Goal: Transaction & Acquisition: Obtain resource

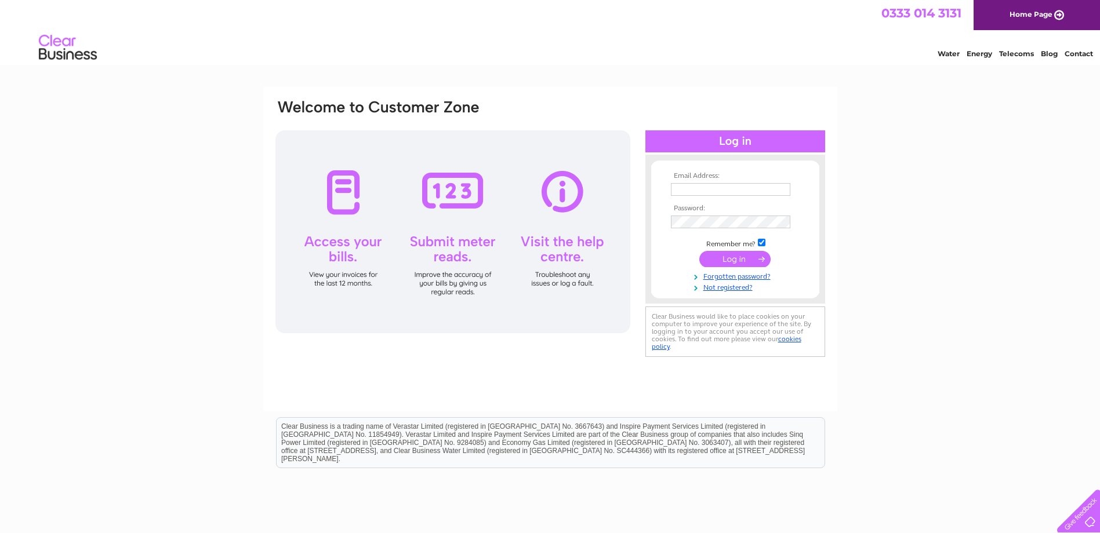
type input "[EMAIL_ADDRESS][DOMAIN_NAME]"
click at [737, 259] on input "submit" at bounding box center [734, 259] width 71 height 16
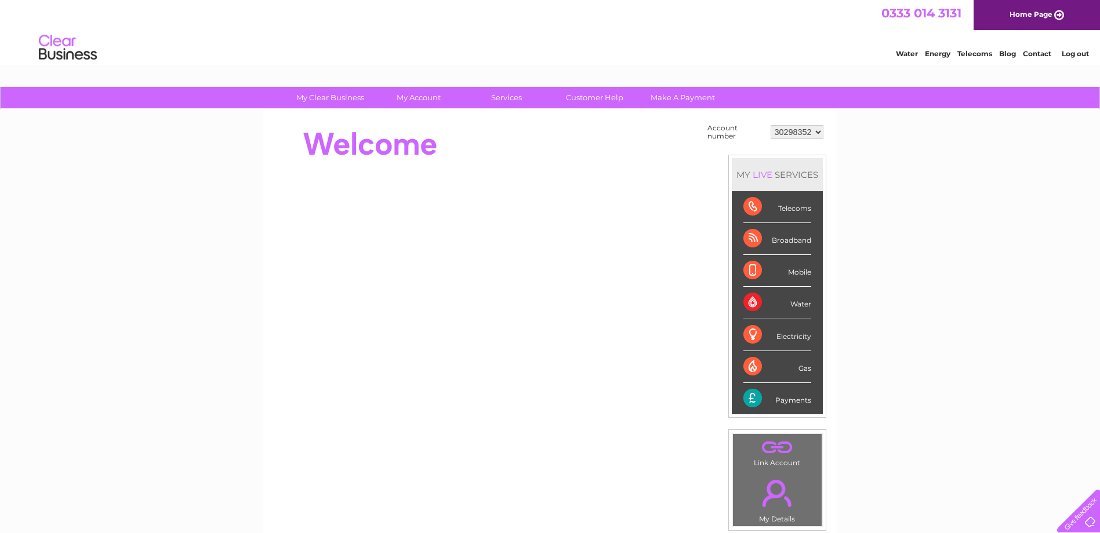
drag, startPoint x: 798, startPoint y: 132, endPoint x: 659, endPoint y: 157, distance: 141.4
click at [659, 157] on div "Account number 30298352 MY LIVE SERVICES Telecoms Broadband Mobile Water Electr…" at bounding box center [550, 290] width 552 height 339
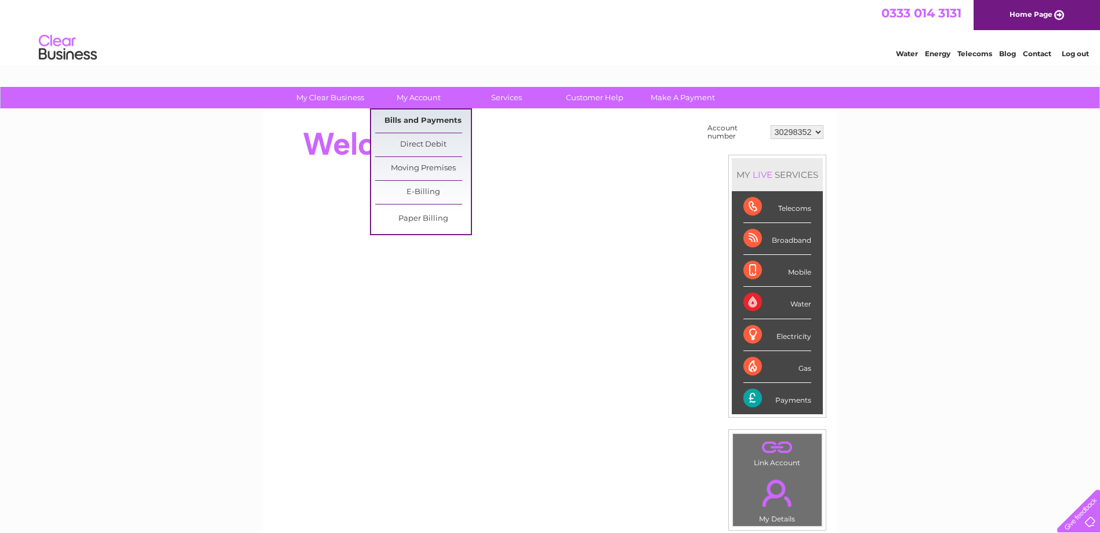
click at [428, 122] on link "Bills and Payments" at bounding box center [423, 121] width 96 height 23
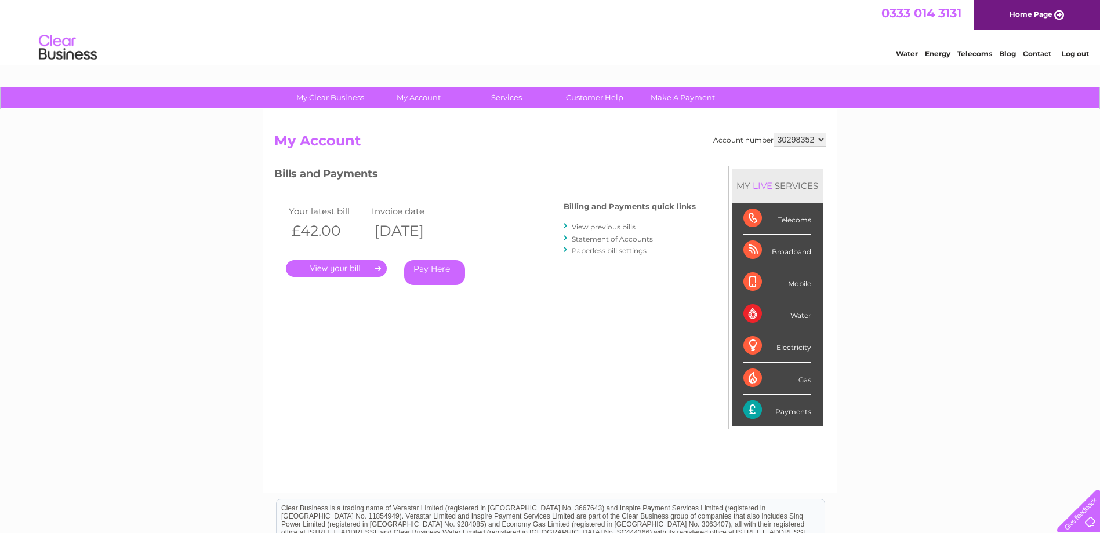
click at [369, 268] on link "." at bounding box center [336, 268] width 101 height 17
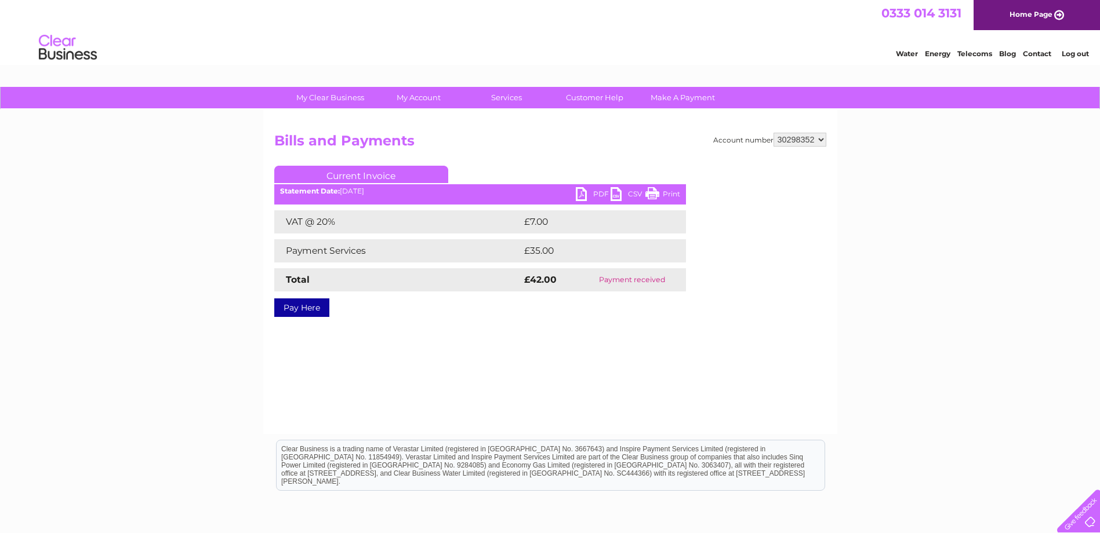
click at [596, 195] on link "PDF" at bounding box center [593, 195] width 35 height 17
click at [998, 197] on div "My Clear Business Login Details My Details My Preferences Link Account My Accou…" at bounding box center [550, 360] width 1100 height 546
click at [362, 176] on link "Current Invoice" at bounding box center [361, 174] width 174 height 17
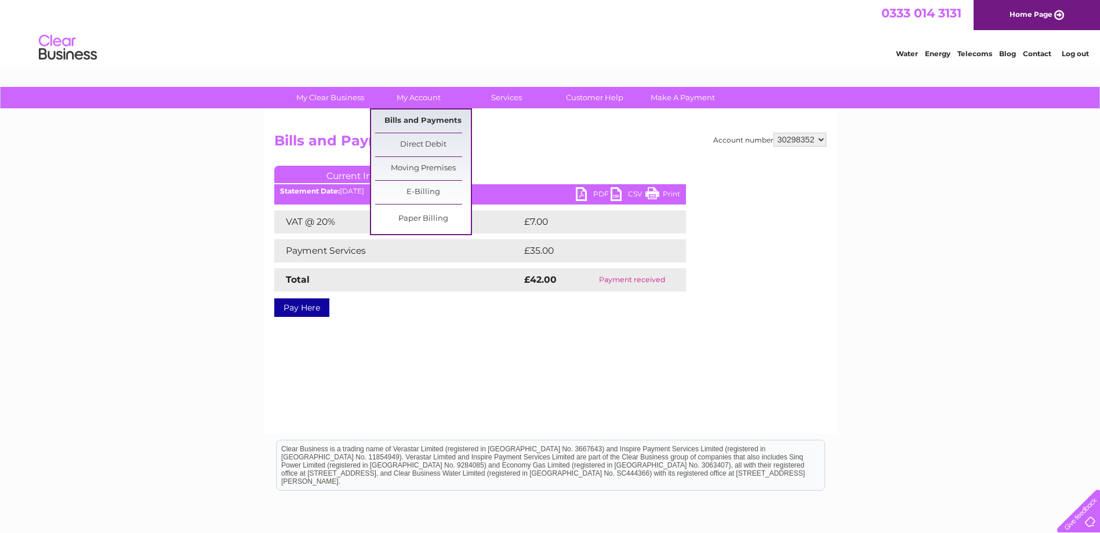
click at [426, 120] on link "Bills and Payments" at bounding box center [423, 121] width 96 height 23
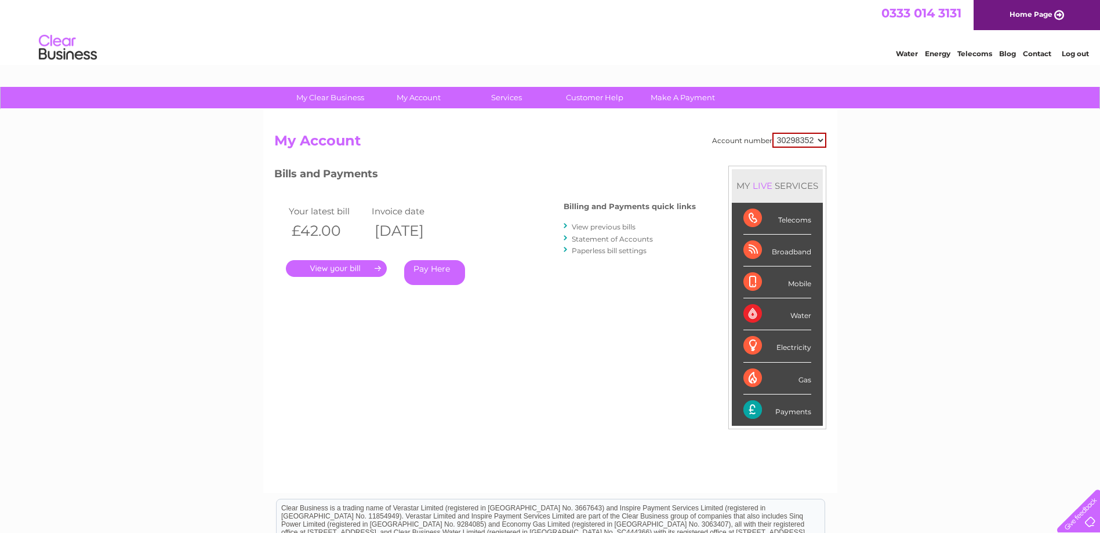
click at [612, 227] on link "View previous bills" at bounding box center [604, 227] width 64 height 9
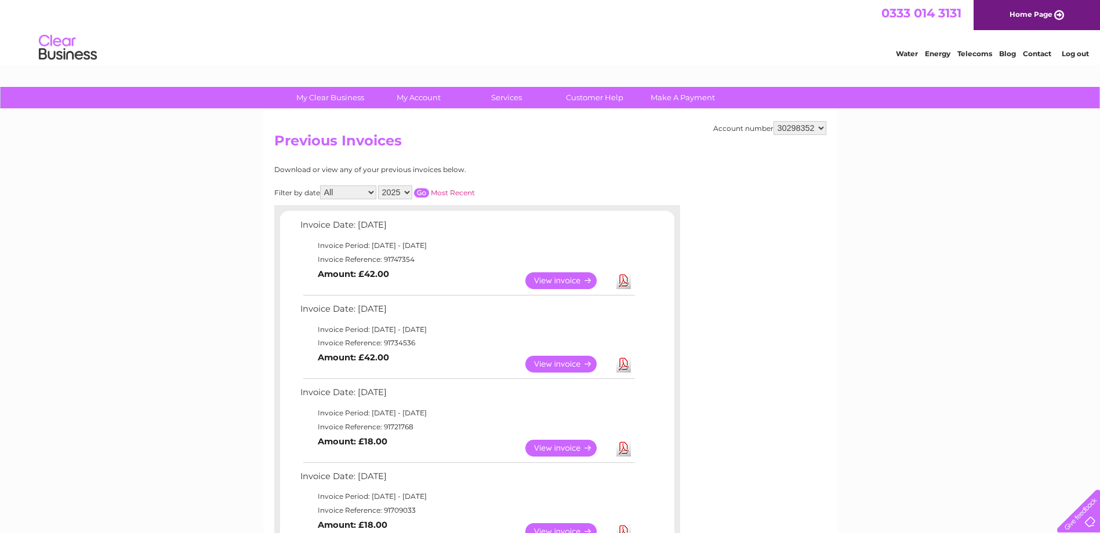
scroll to position [70, 0]
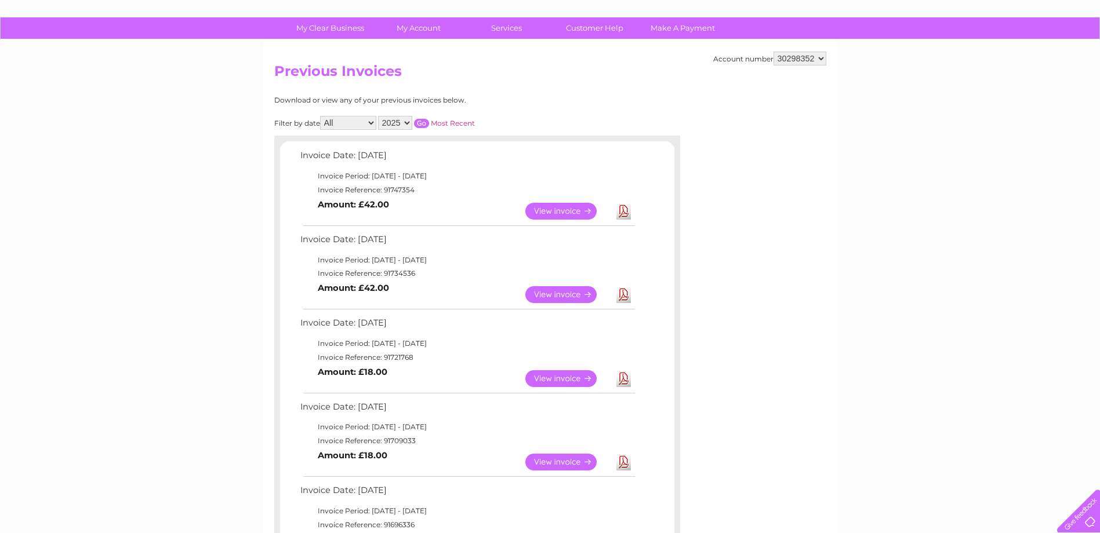
click at [561, 211] on link "View" at bounding box center [567, 211] width 85 height 17
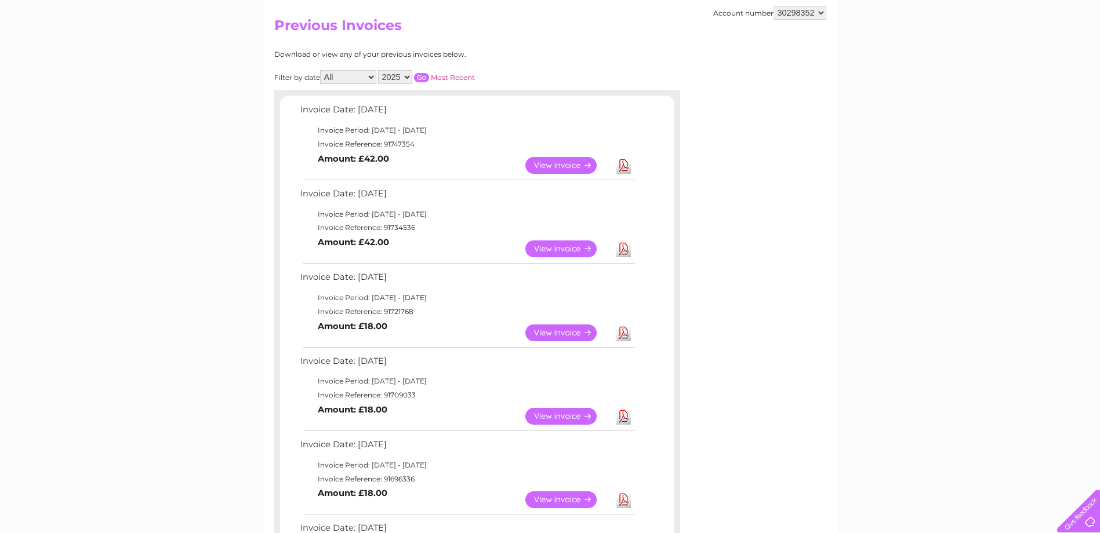
scroll to position [70, 0]
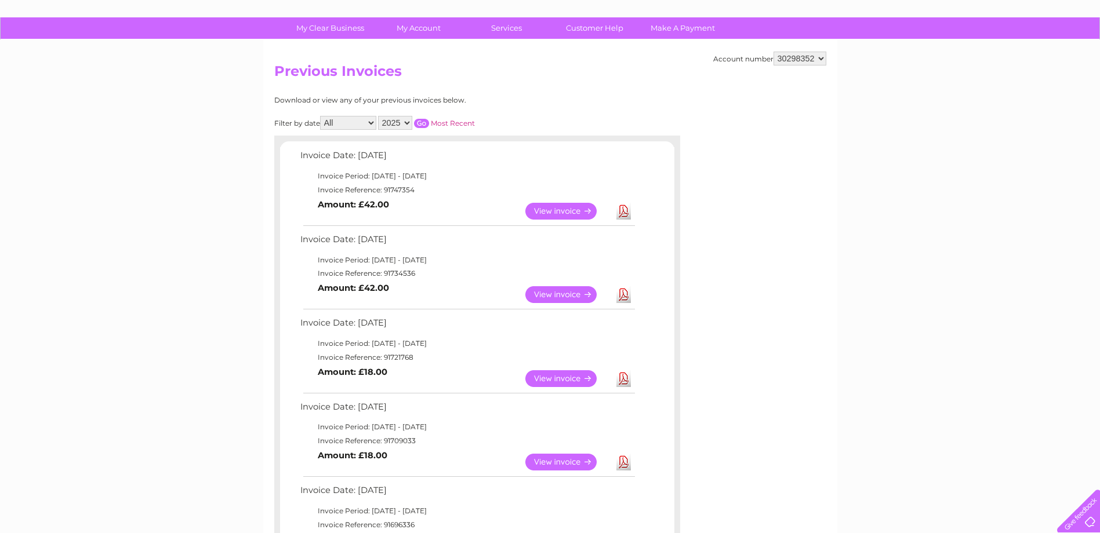
click at [625, 296] on link "Download" at bounding box center [623, 294] width 14 height 17
drag, startPoint x: 980, startPoint y: 268, endPoint x: 1020, endPoint y: 57, distance: 215.3
click at [985, 255] on div "My Clear Business Login Details My Details My Preferences Link Account My Accou…" at bounding box center [550, 501] width 1100 height 969
click at [627, 381] on link "Download" at bounding box center [623, 379] width 14 height 17
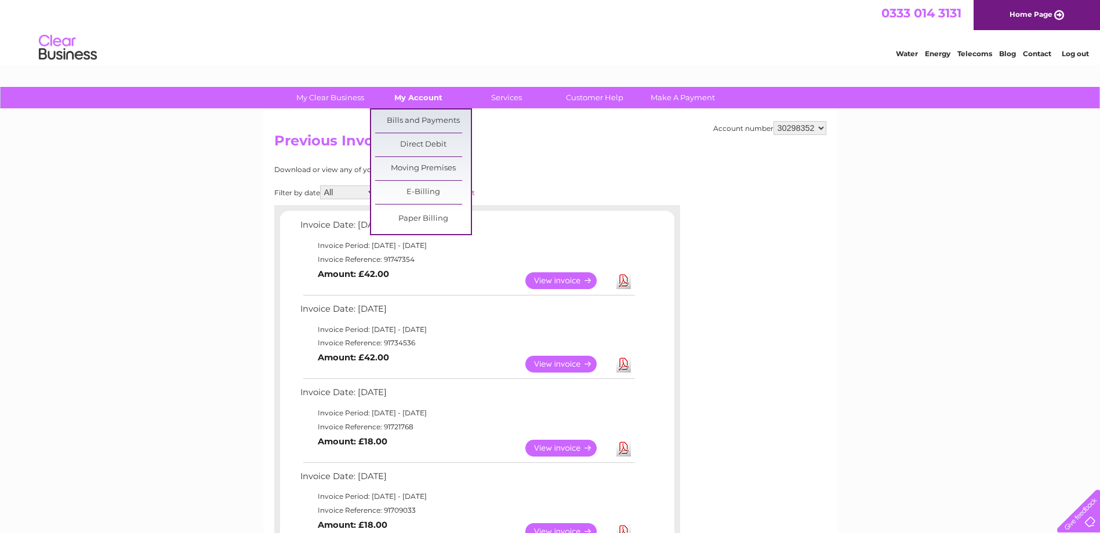
click at [424, 101] on link "My Account" at bounding box center [419, 97] width 96 height 21
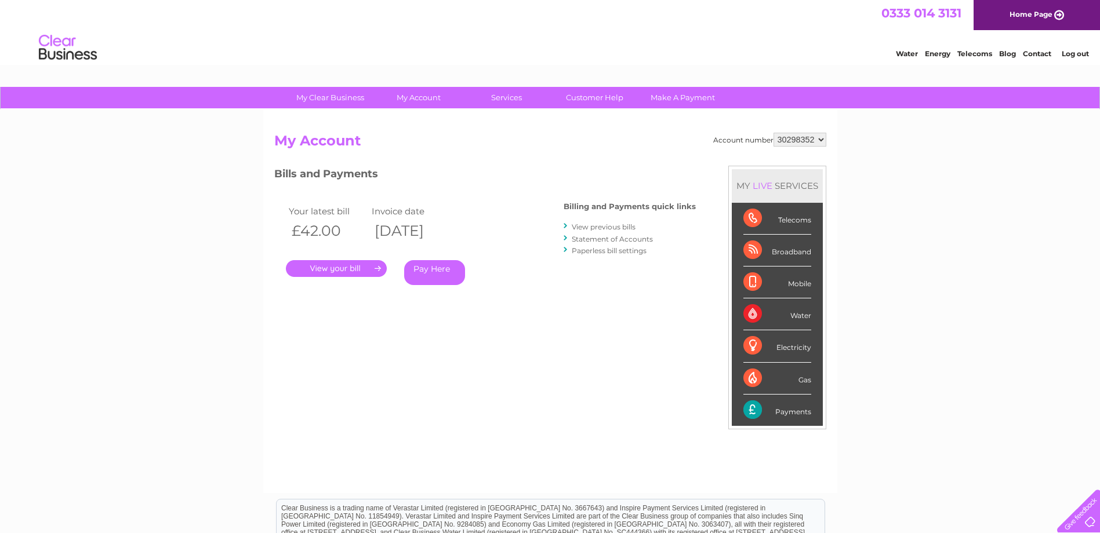
click at [817, 141] on select "30298352" at bounding box center [799, 140] width 53 height 14
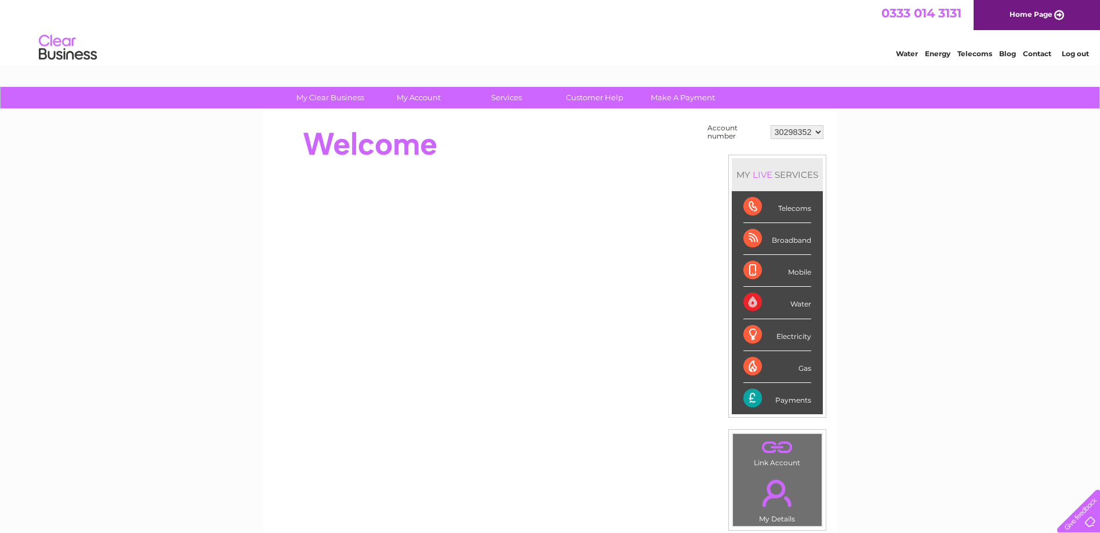
click at [818, 132] on select "30298352" at bounding box center [797, 132] width 53 height 14
click at [1069, 53] on link "Log out" at bounding box center [1075, 53] width 27 height 9
